Goal: Task Accomplishment & Management: Use online tool/utility

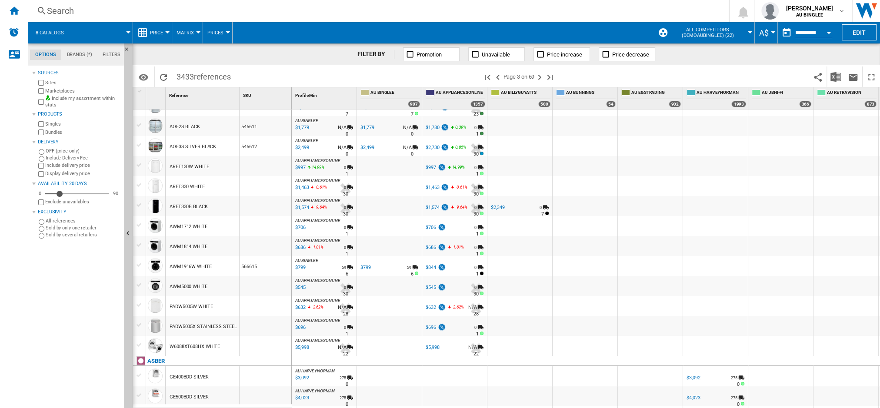
click at [111, 52] on md-tab-item "Filters" at bounding box center [111, 55] width 28 height 10
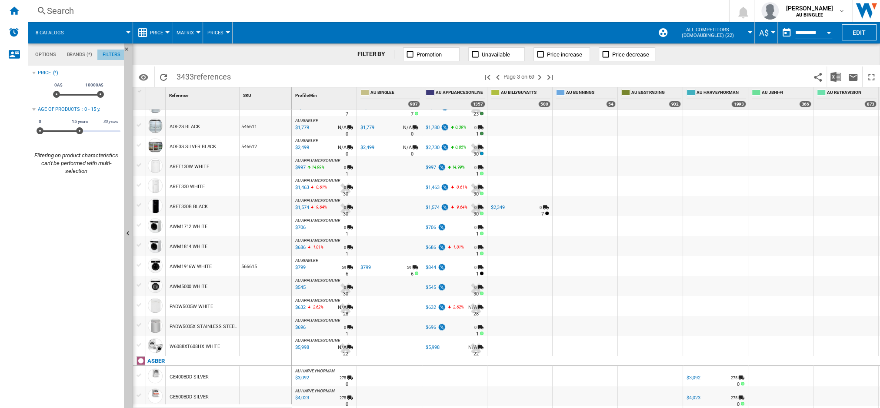
click at [111, 52] on md-tab-item "Filters" at bounding box center [111, 55] width 28 height 10
click at [85, 55] on md-tab-item "Brands (*)" at bounding box center [79, 55] width 36 height 10
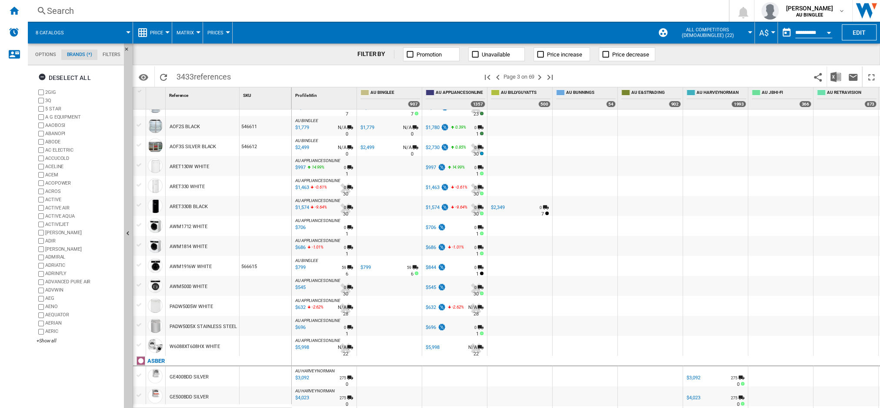
click at [50, 53] on md-tab-item "Options" at bounding box center [45, 55] width 31 height 10
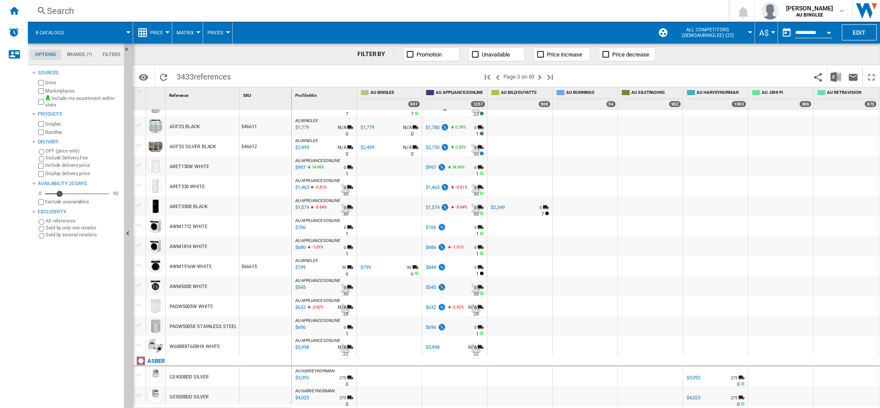
click at [201, 31] on md-menu "Matrix Matrix Ranking" at bounding box center [187, 33] width 31 height 22
click at [194, 32] on button "Matrix" at bounding box center [188, 33] width 22 height 22
click at [163, 33] on md-backdrop at bounding box center [440, 204] width 880 height 408
click at [163, 33] on button "Price" at bounding box center [158, 33] width 17 height 22
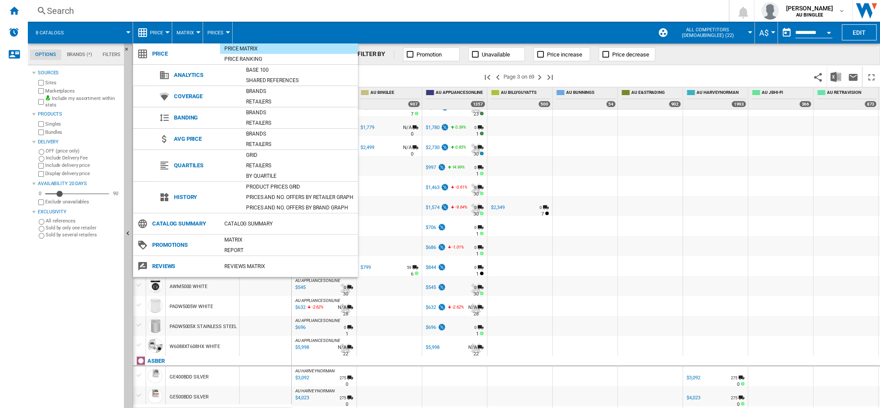
click at [623, 159] on md-backdrop at bounding box center [440, 204] width 880 height 408
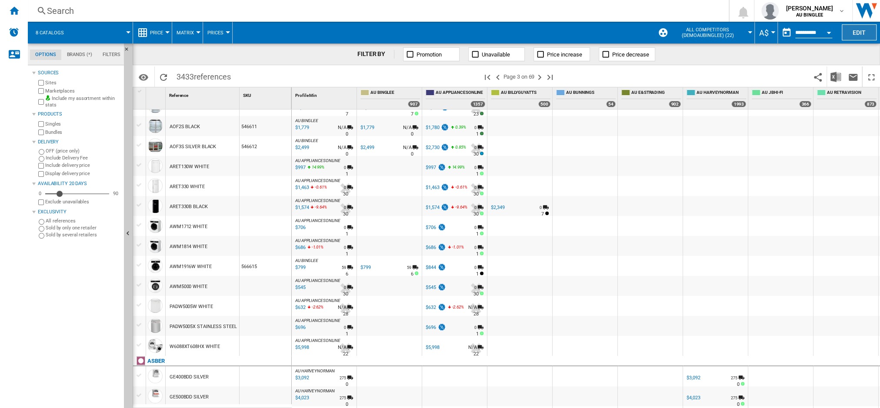
click at [861, 30] on button "Edit" at bounding box center [859, 32] width 35 height 16
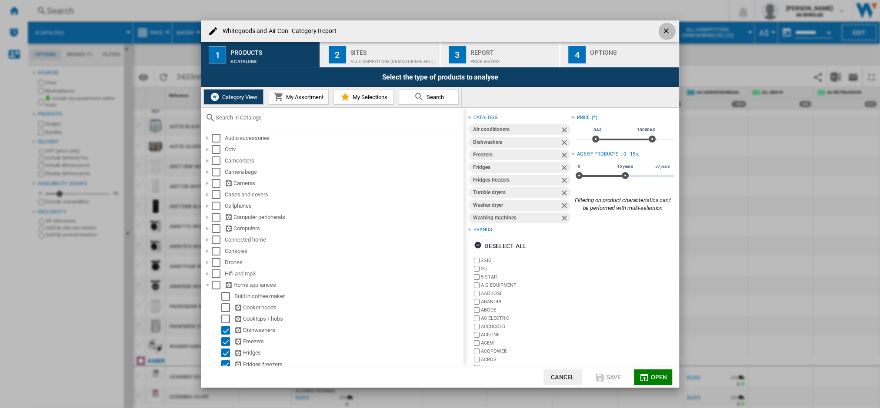
click at [664, 32] on ng-md-icon "getI18NText('BUTTONS.CLOSE_DIALOG')" at bounding box center [667, 32] width 10 height 10
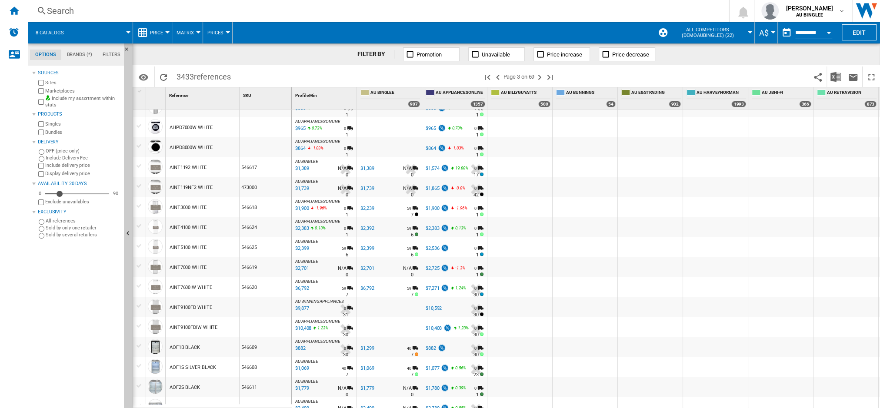
scroll to position [358, 0]
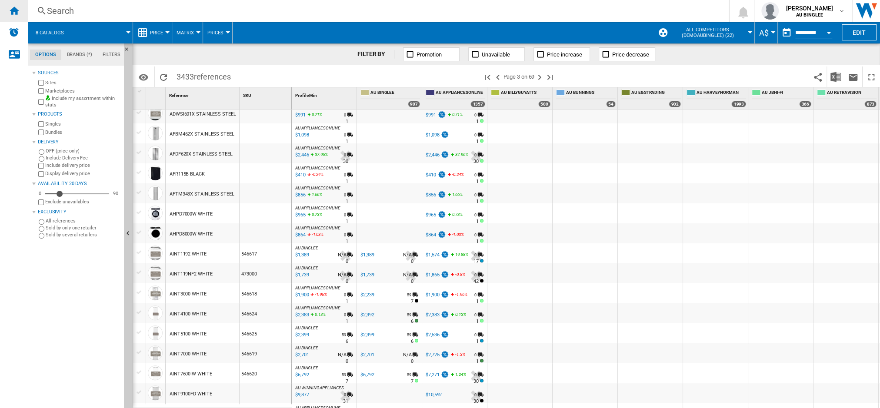
click at [16, 11] on ng-md-icon "Home" at bounding box center [14, 10] width 10 height 10
